Goal: Information Seeking & Learning: Learn about a topic

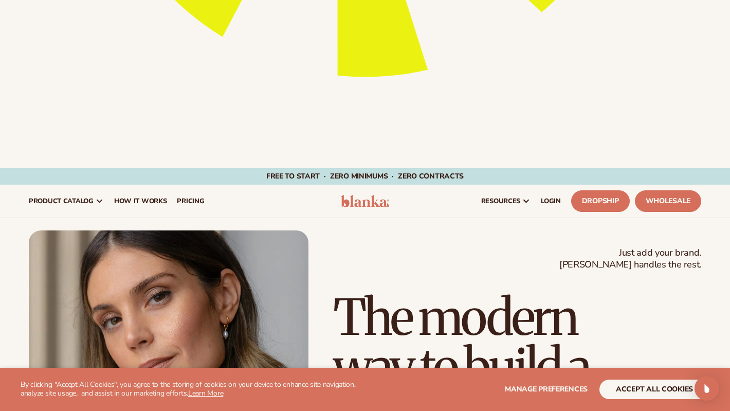
scroll to position [578, 0]
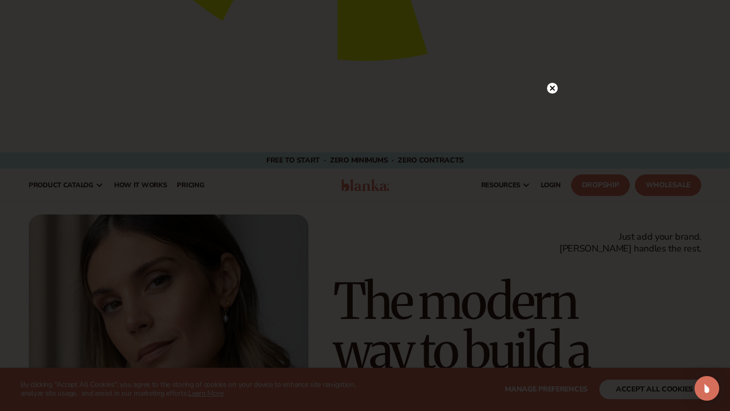
click at [548, 86] on circle at bounding box center [552, 88] width 11 height 11
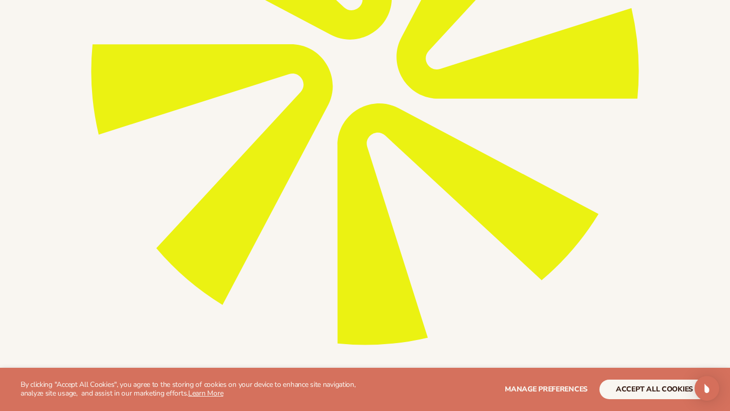
scroll to position [0, 0]
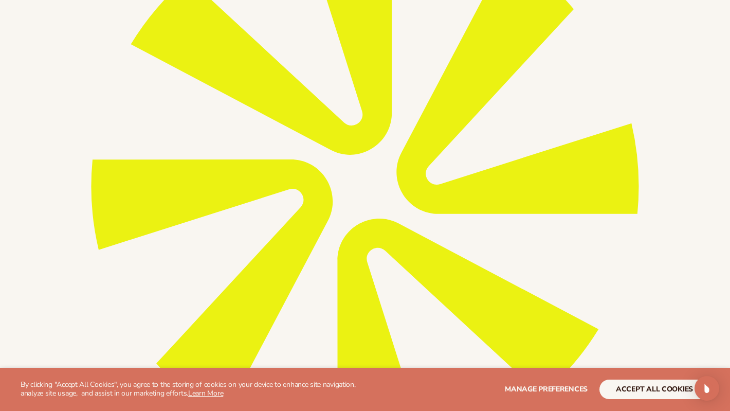
scroll to position [205, 0]
